Goal: Task Accomplishment & Management: Complete application form

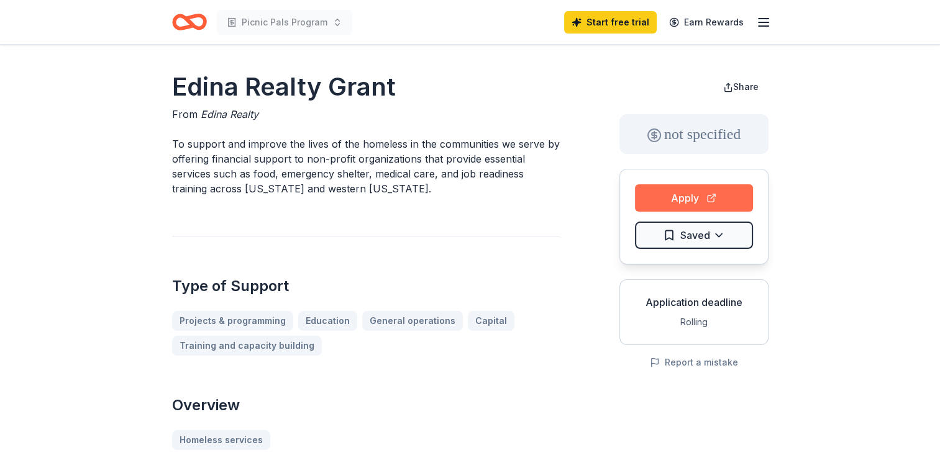
click at [693, 193] on button "Apply" at bounding box center [694, 197] width 118 height 27
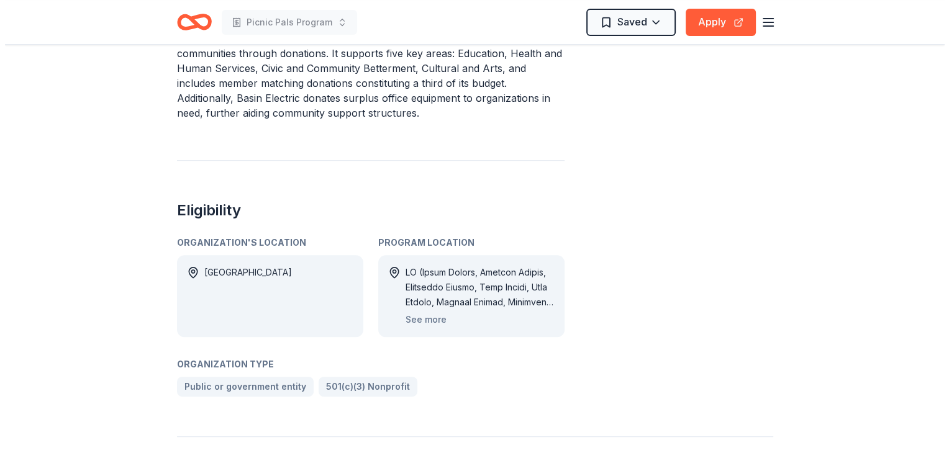
scroll to position [559, 0]
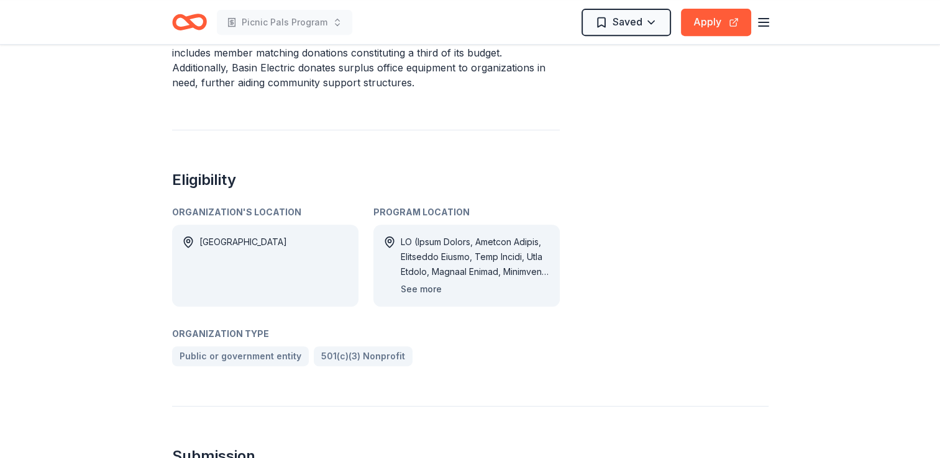
click at [417, 287] on button "See more" at bounding box center [421, 289] width 41 height 15
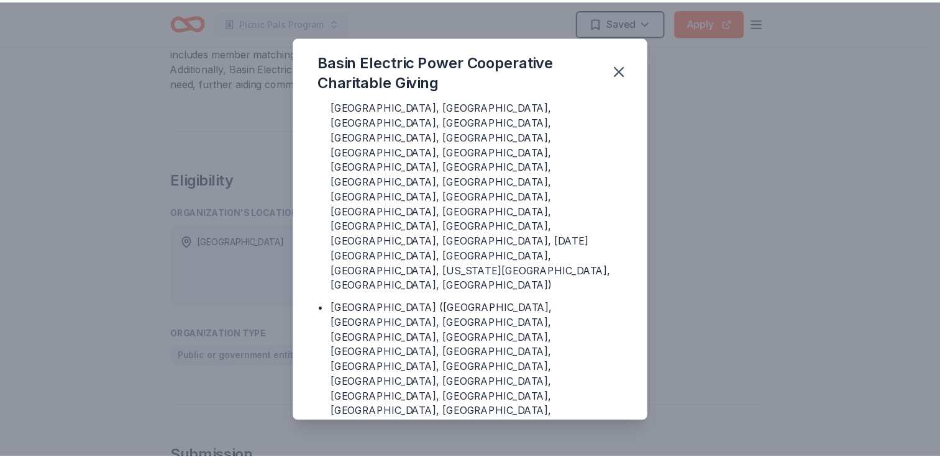
scroll to position [435, 0]
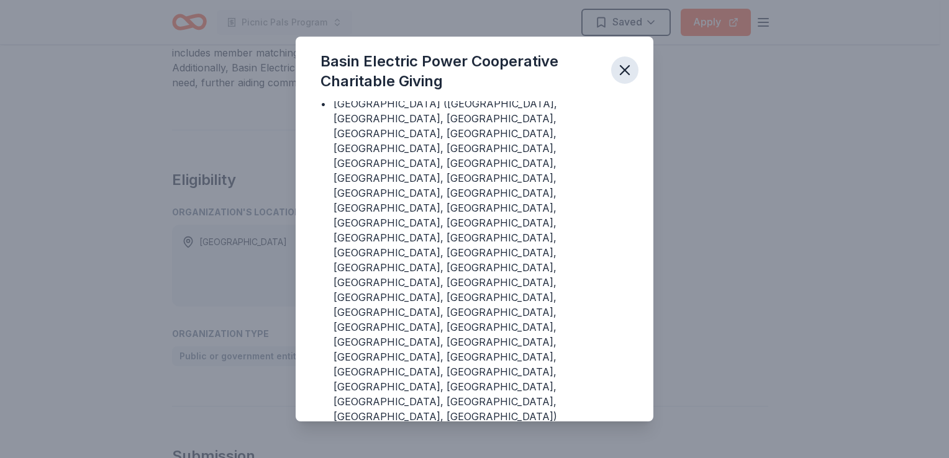
click at [625, 71] on icon "button" at bounding box center [624, 70] width 9 height 9
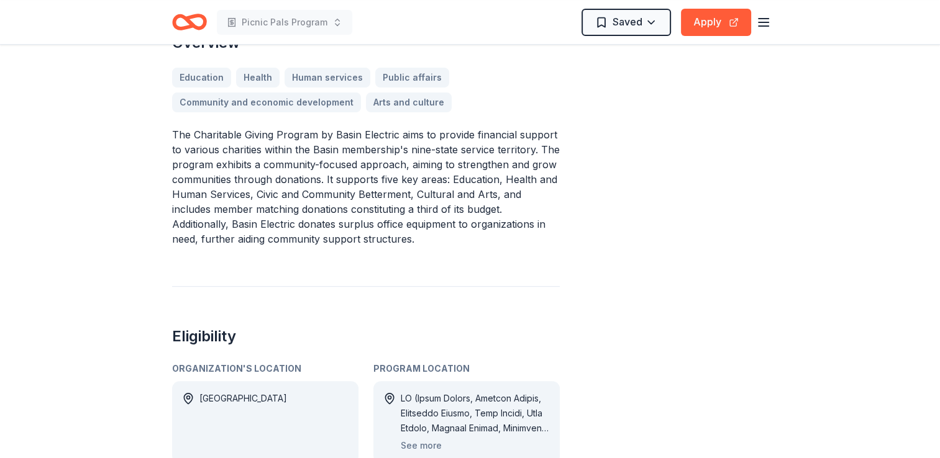
scroll to position [310, 0]
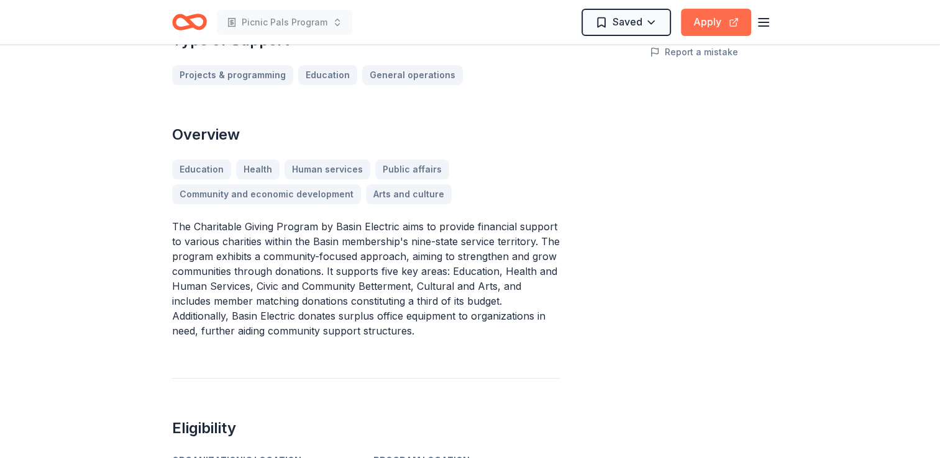
click at [704, 16] on button "Apply" at bounding box center [716, 22] width 70 height 27
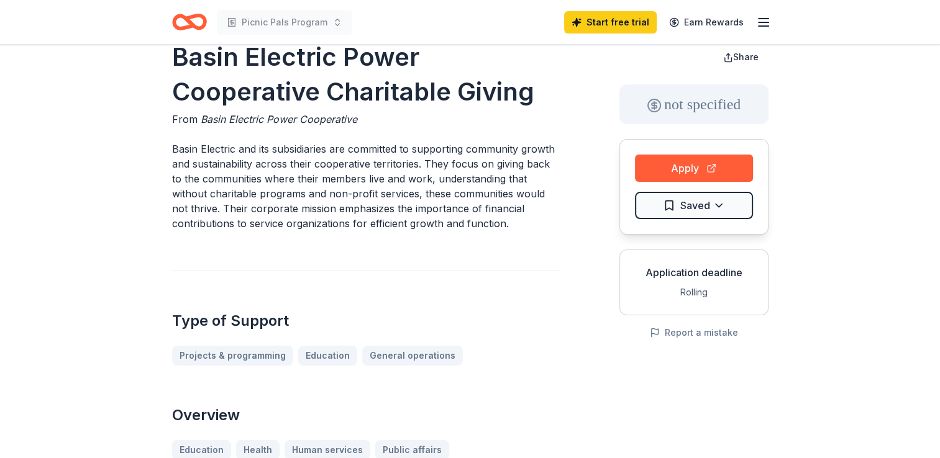
scroll to position [0, 0]
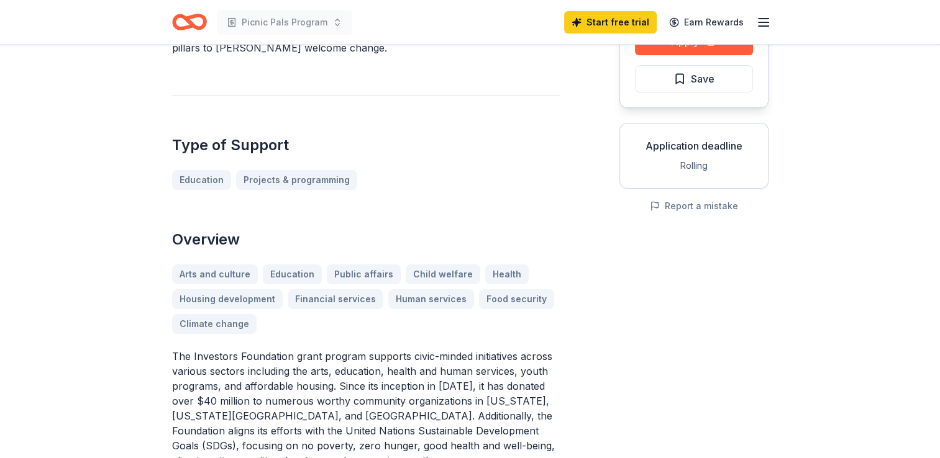
scroll to position [186, 0]
